Goal: Find specific page/section: Find specific page/section

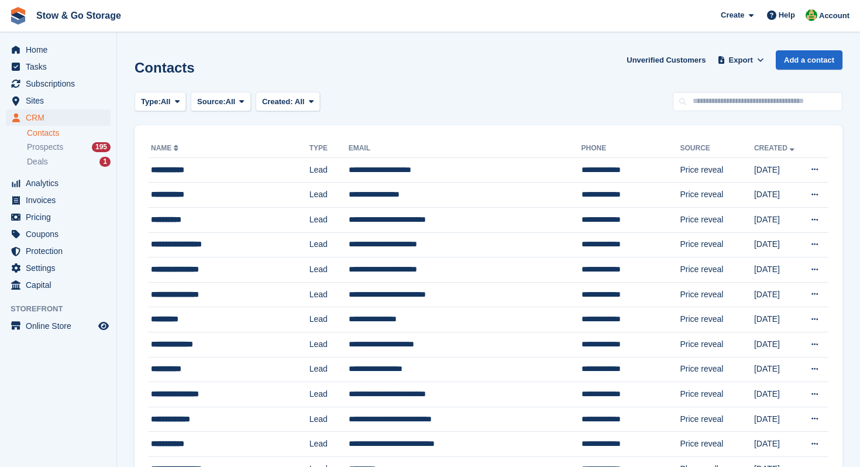
scroll to position [20, 0]
click at [50, 83] on span "Subscriptions" at bounding box center [61, 83] width 70 height 16
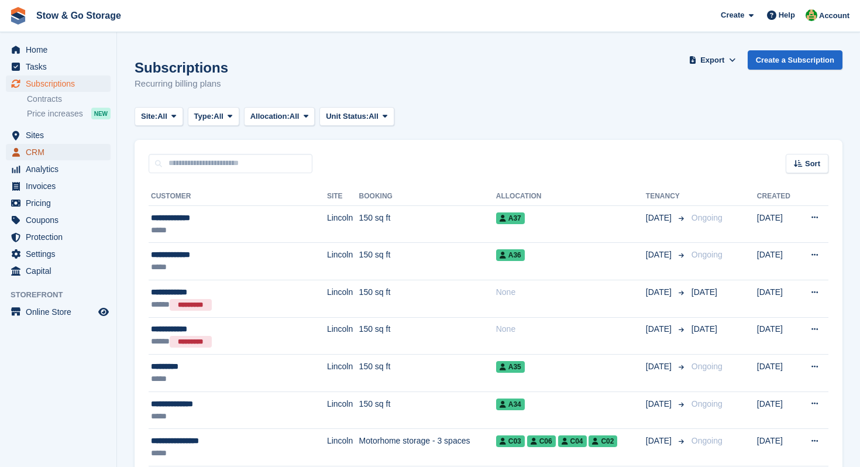
click at [42, 152] on span "CRM" at bounding box center [61, 152] width 70 height 16
